Goal: Find specific page/section: Find specific page/section

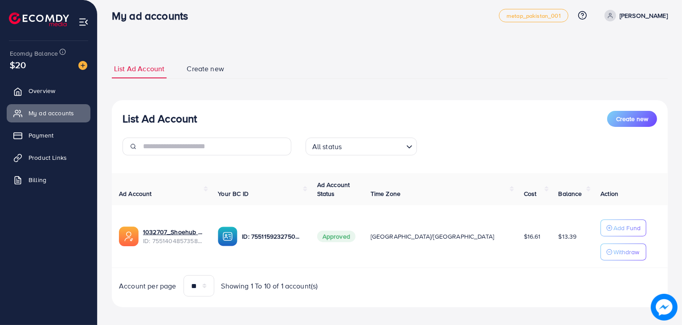
scroll to position [13, 0]
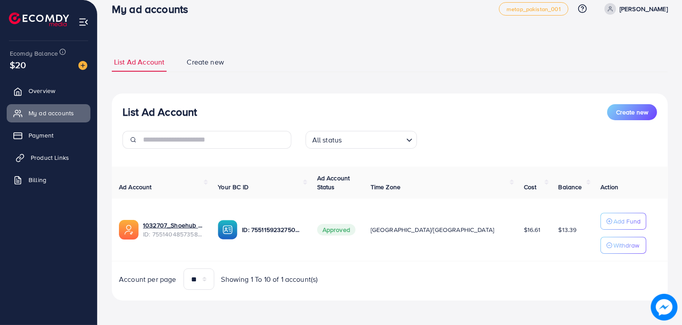
click at [56, 161] on span "Product Links" at bounding box center [50, 157] width 38 height 9
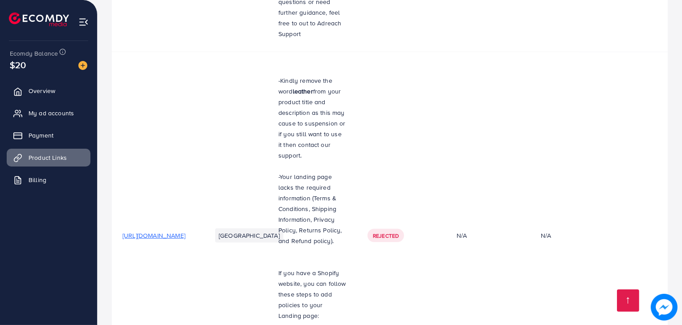
scroll to position [463, 0]
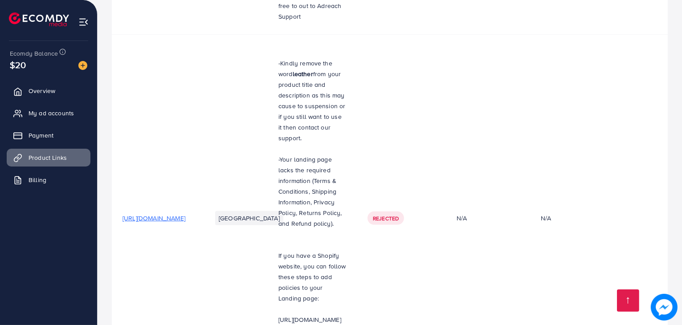
drag, startPoint x: 294, startPoint y: 282, endPoint x: 386, endPoint y: 280, distance: 92.2
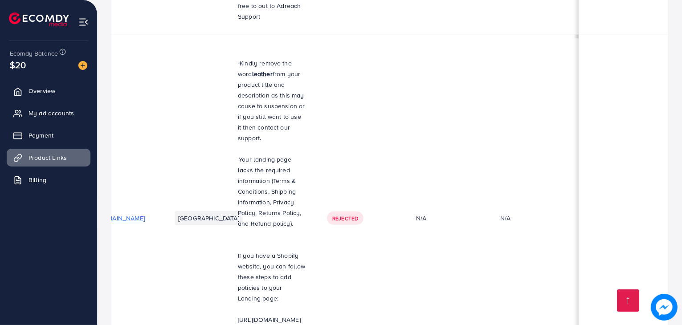
scroll to position [0, 196]
drag, startPoint x: 504, startPoint y: 285, endPoint x: 335, endPoint y: 285, distance: 169.3
